Goal: Obtain resource: Obtain resource

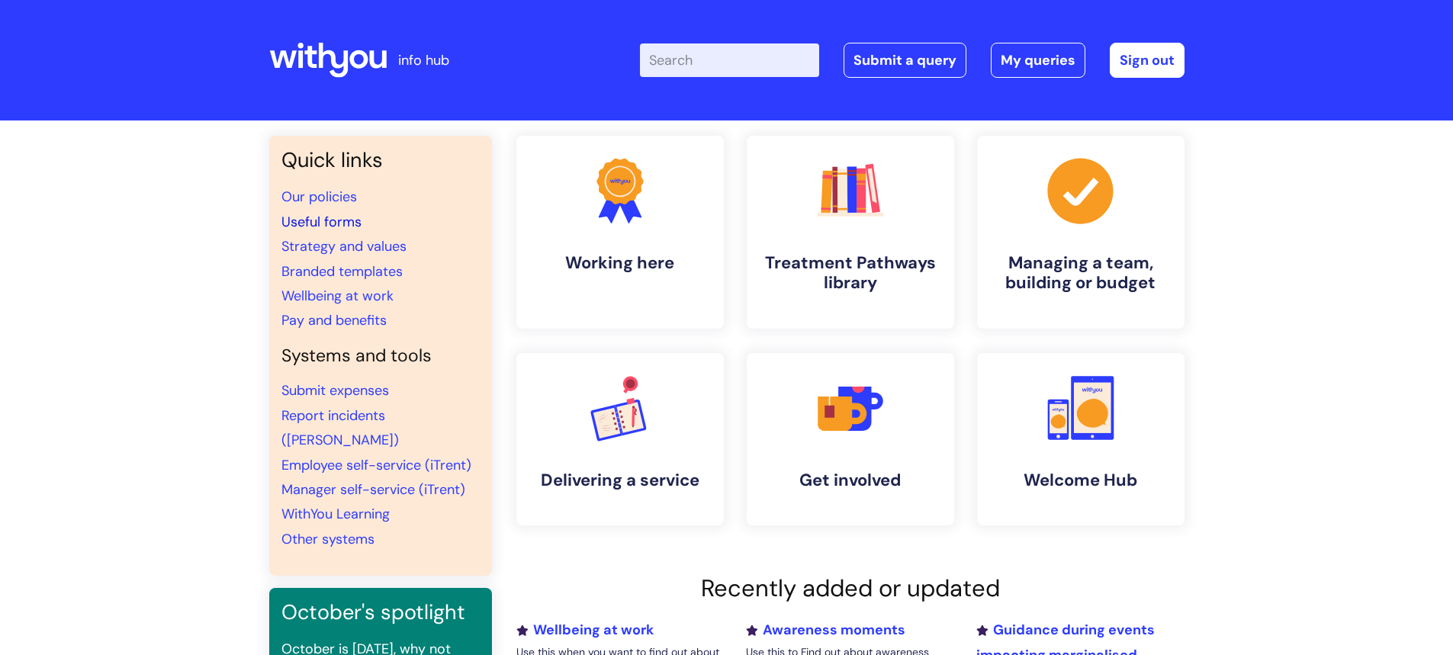
click at [320, 226] on link "Useful forms" at bounding box center [321, 222] width 80 height 18
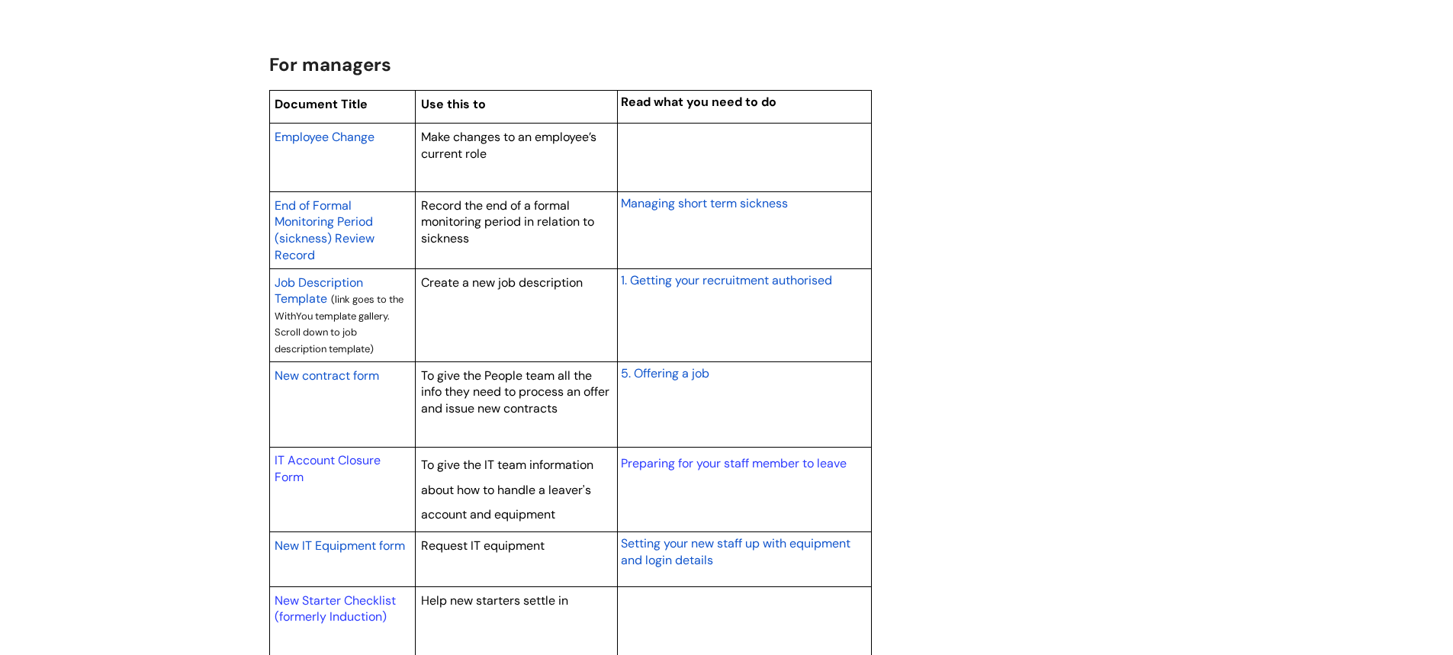
scroll to position [1296, 0]
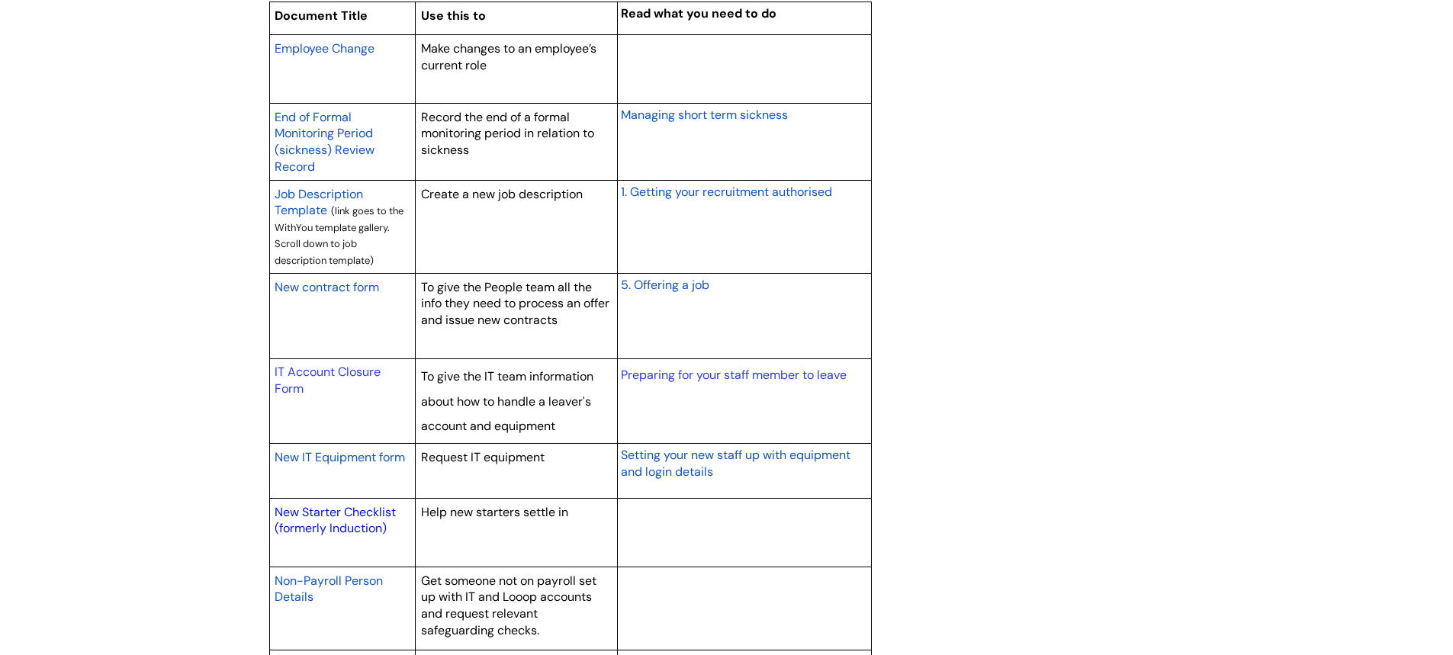
click at [355, 512] on link "New Starter Checklist (formerly Induction)" at bounding box center [335, 520] width 121 height 33
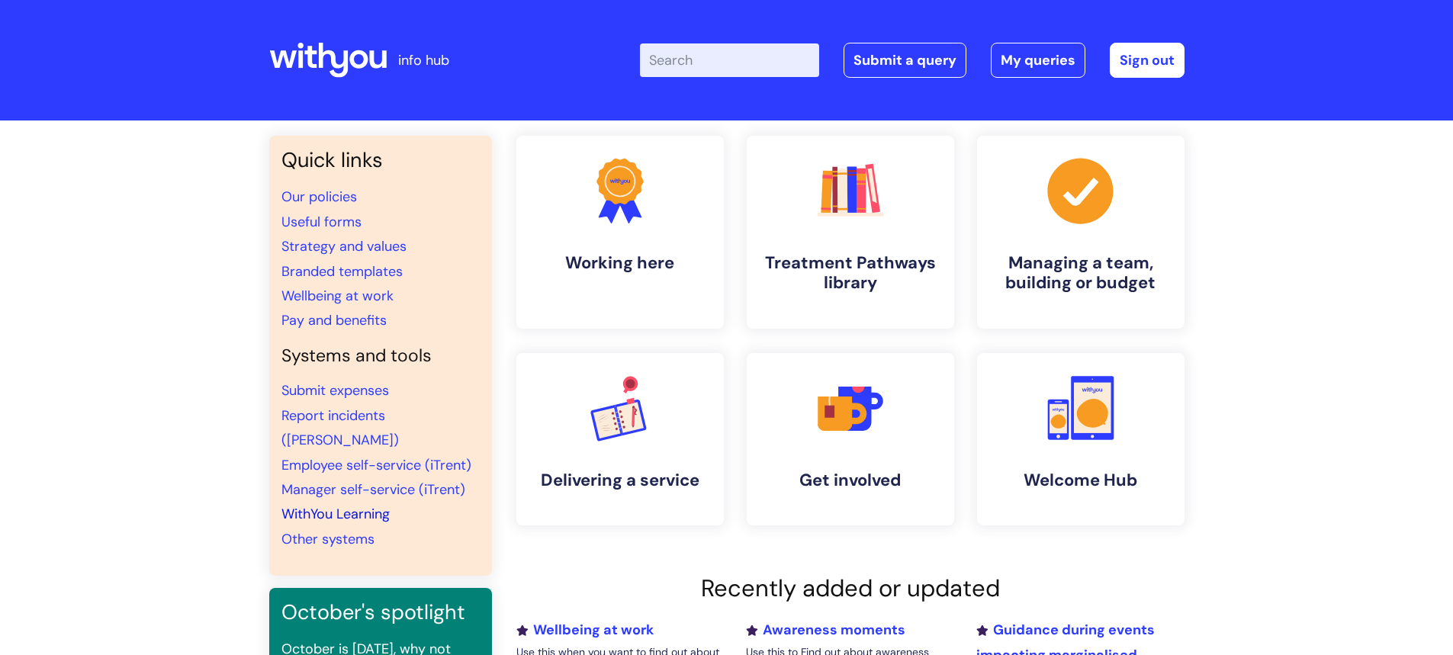
click at [338, 505] on link "WithYou Learning" at bounding box center [335, 514] width 108 height 18
click at [326, 198] on link "Our policies" at bounding box center [318, 197] width 75 height 18
